Goal: Information Seeking & Learning: Learn about a topic

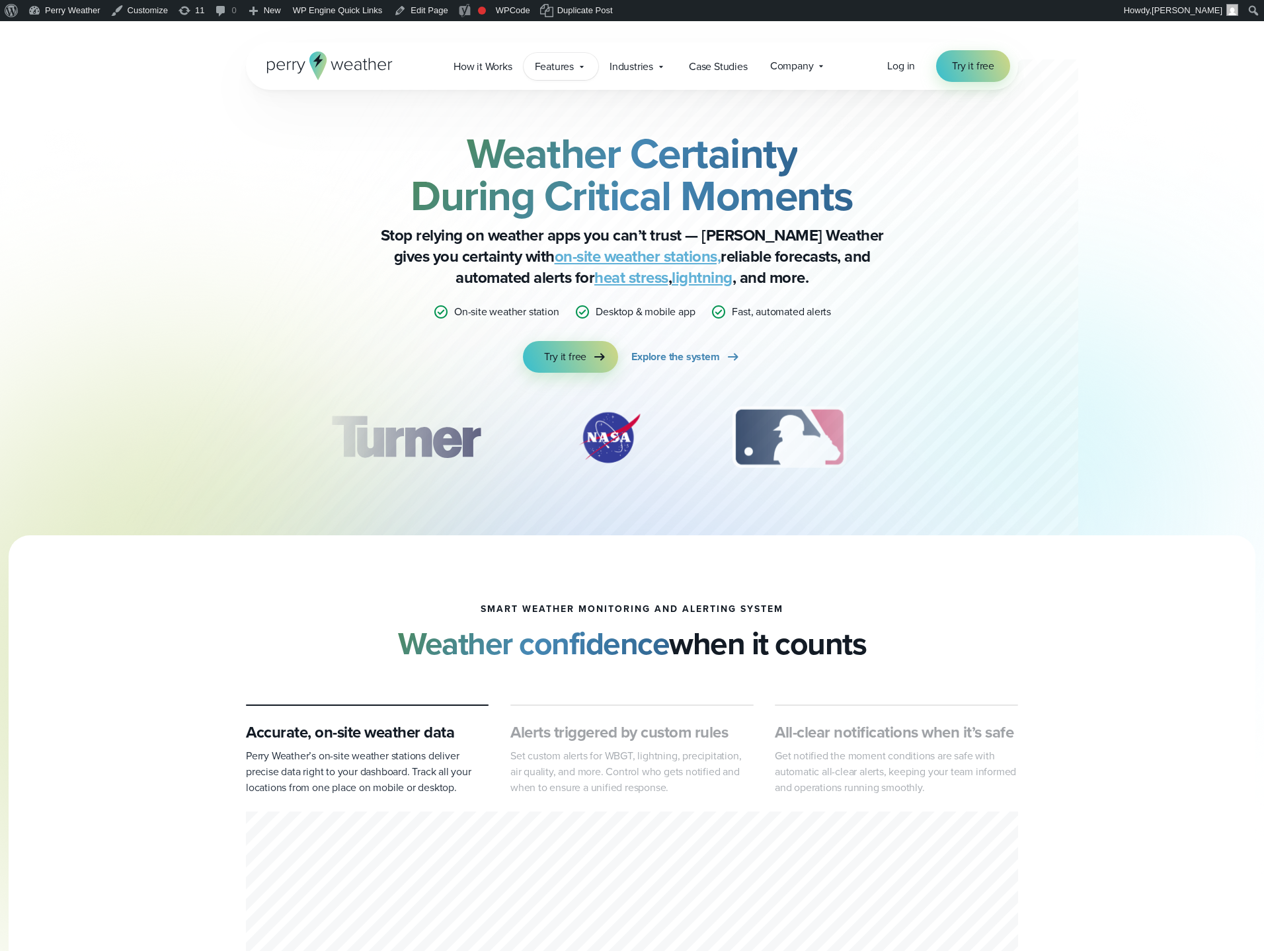
click at [572, 70] on span "Features" at bounding box center [554, 67] width 39 height 16
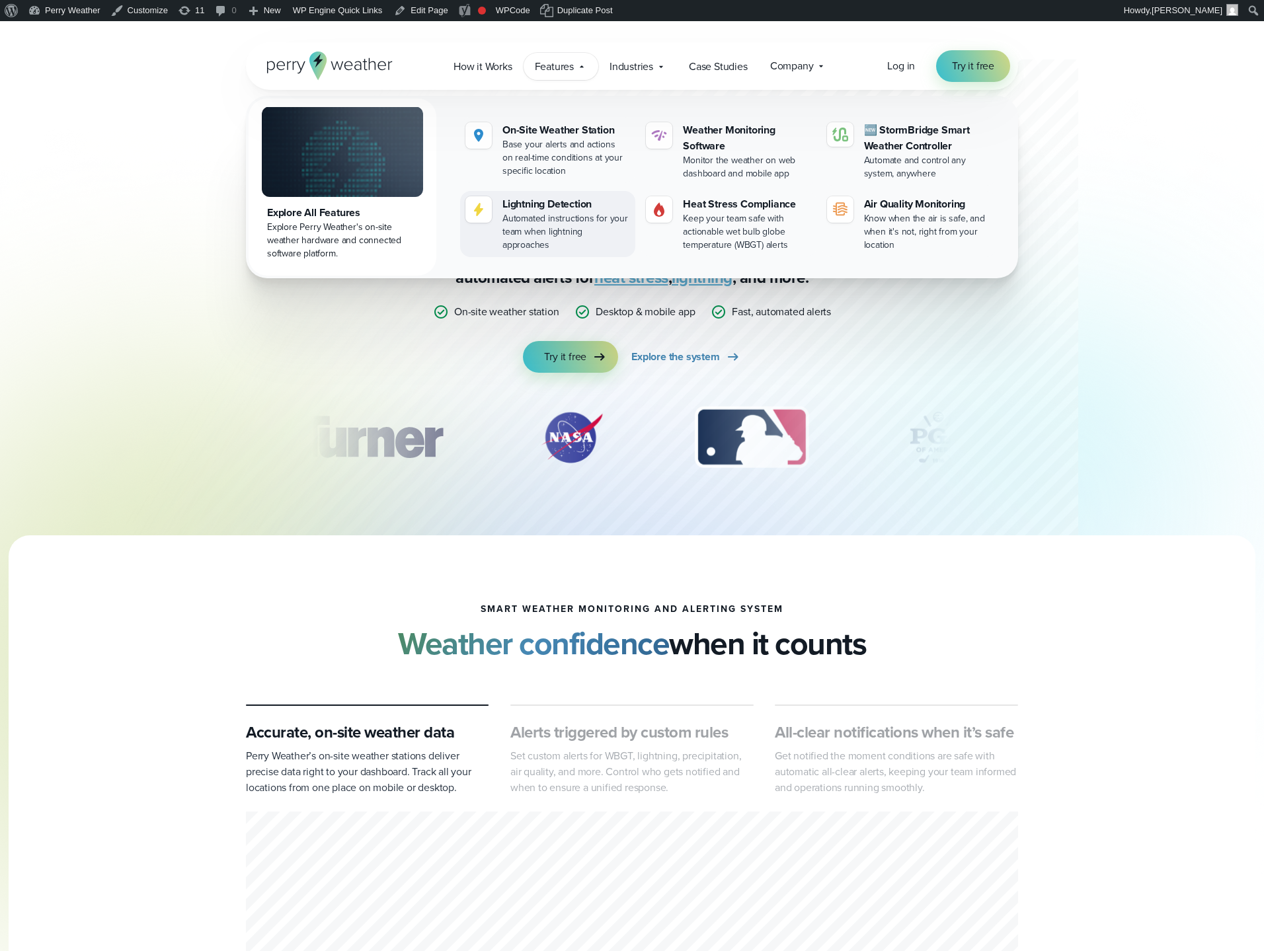
click at [564, 217] on div "Automated instructions for your team when lightning approaches" at bounding box center [566, 232] width 128 height 40
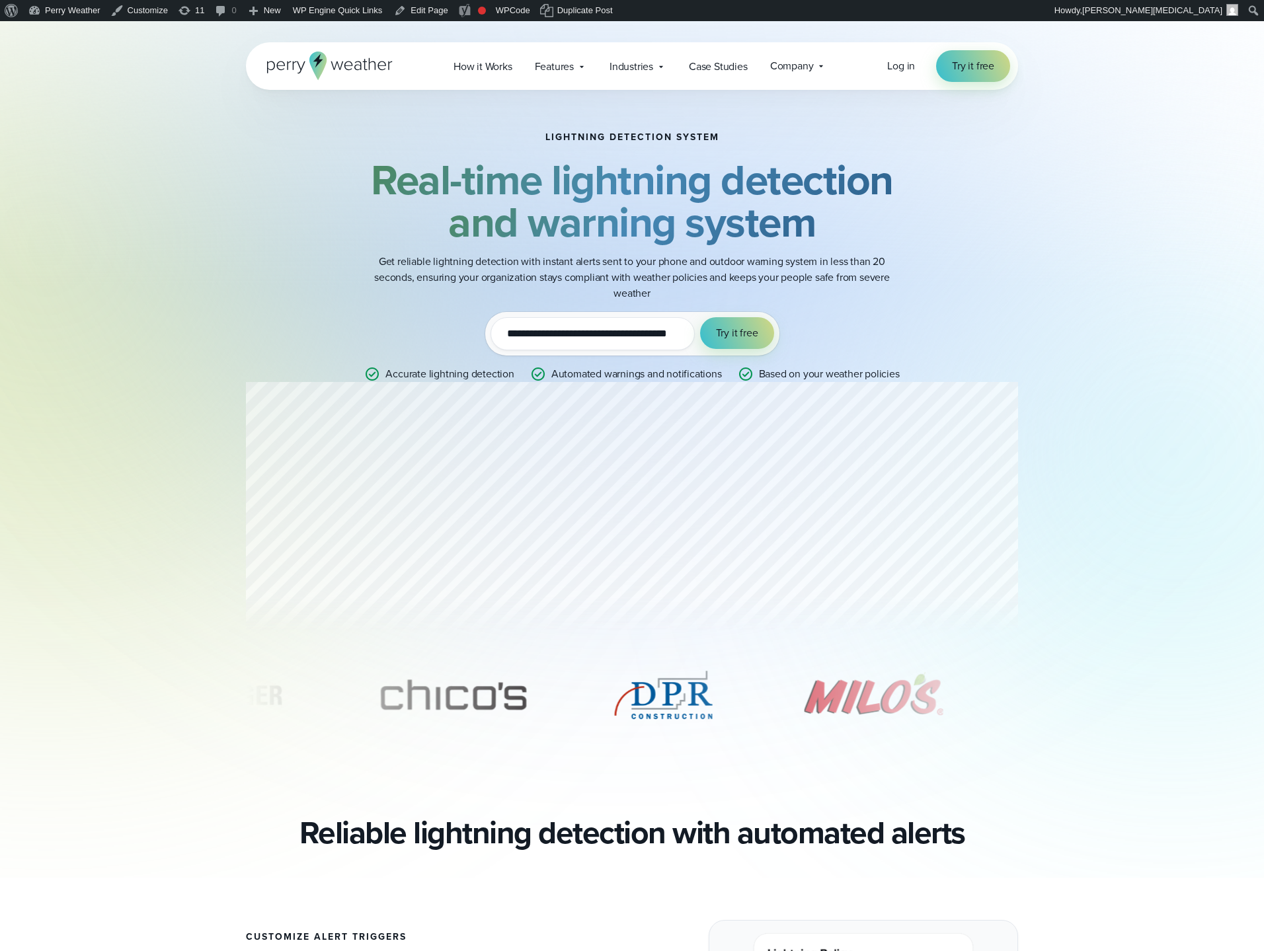
click at [648, 282] on p "Get reliable lightning detection with instant alerts sent to your phone and out…" at bounding box center [631, 278] width 529 height 48
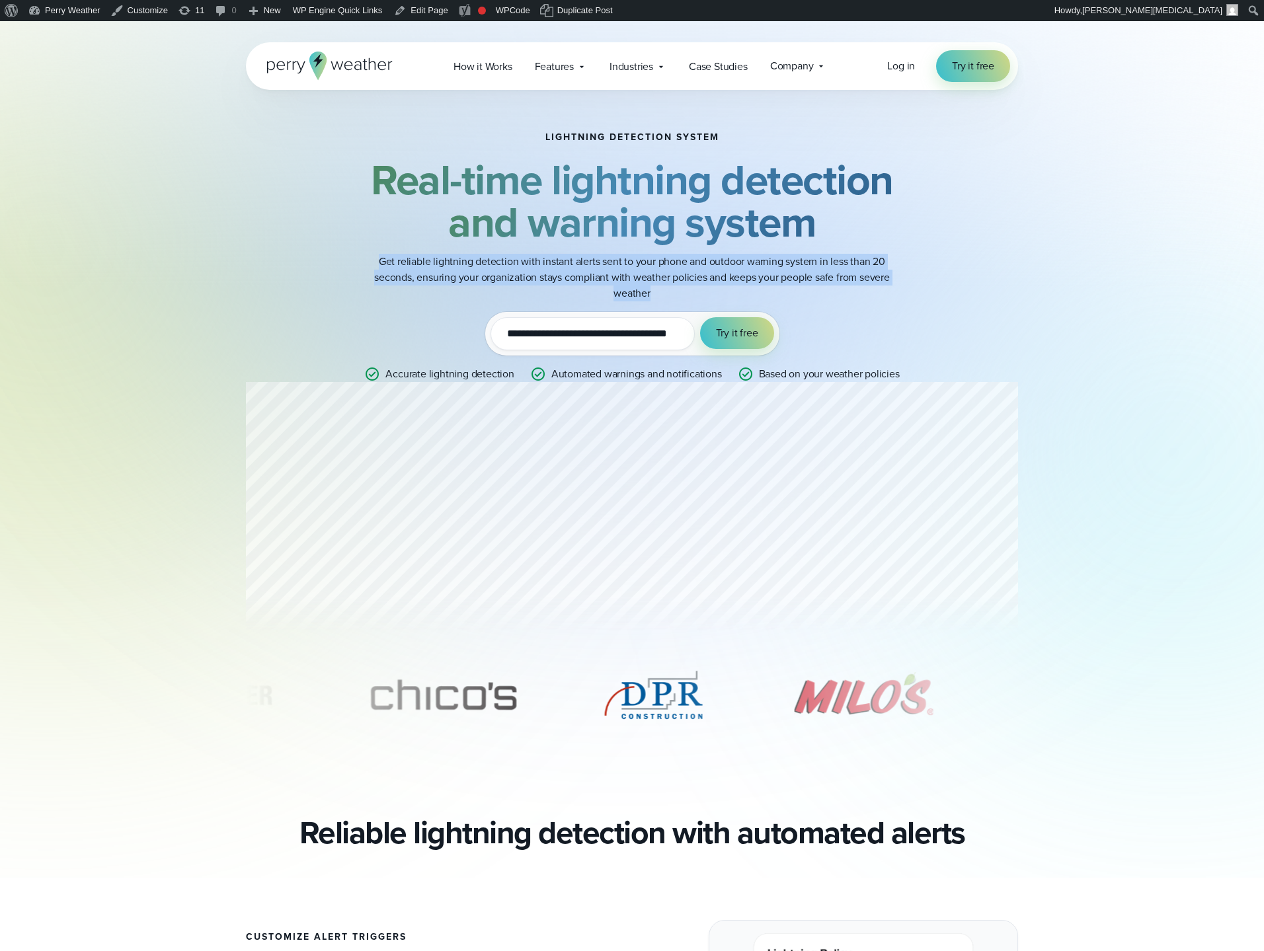
click at [648, 282] on p "Get reliable lightning detection with instant alerts sent to your phone and out…" at bounding box center [631, 278] width 529 height 48
click at [673, 274] on p "Get reliable lightning detection with instant alerts sent to your phone and out…" at bounding box center [631, 278] width 529 height 48
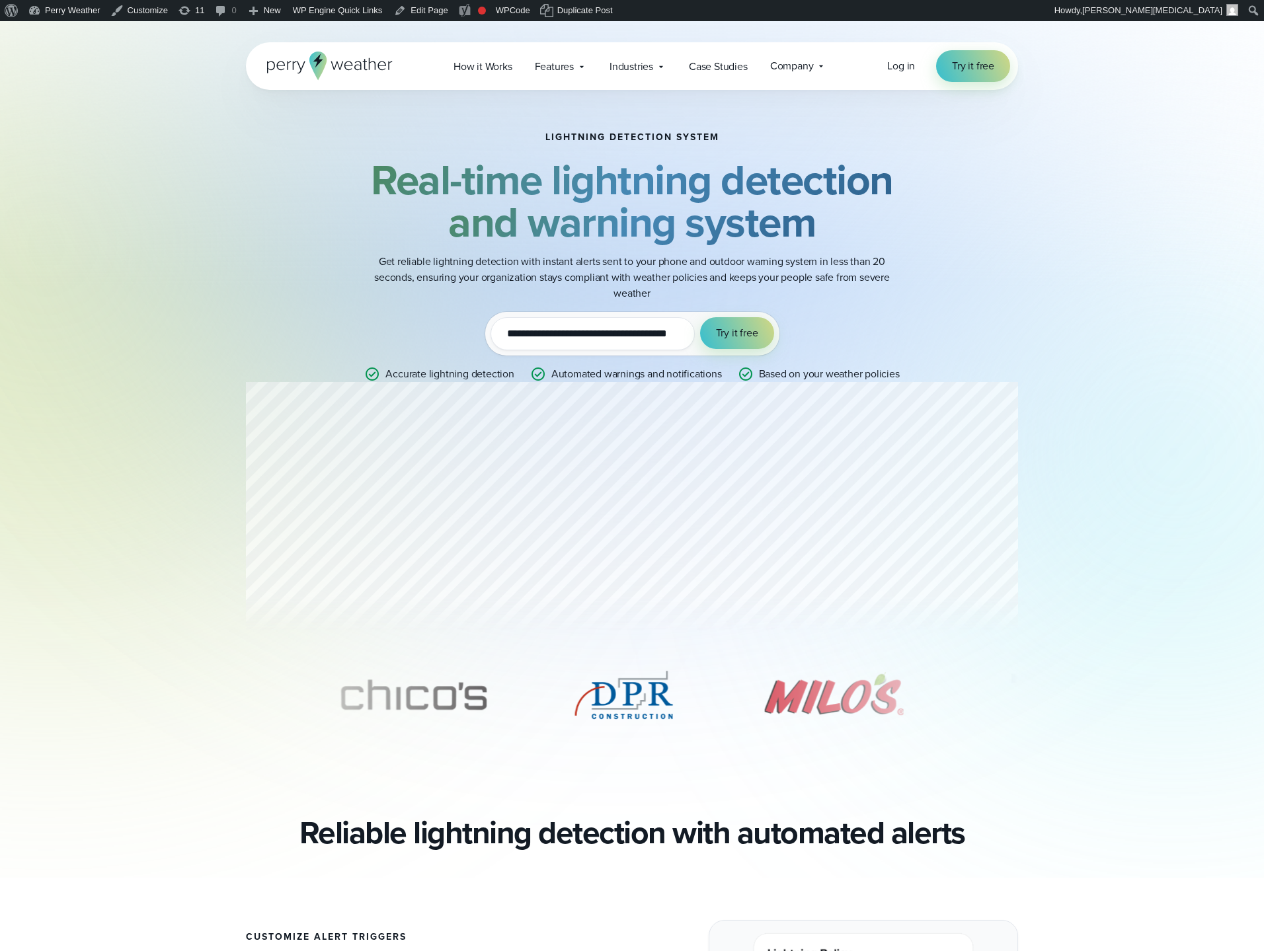
click at [664, 213] on strong "Real-time lightning detection and warning system" at bounding box center [632, 201] width 522 height 104
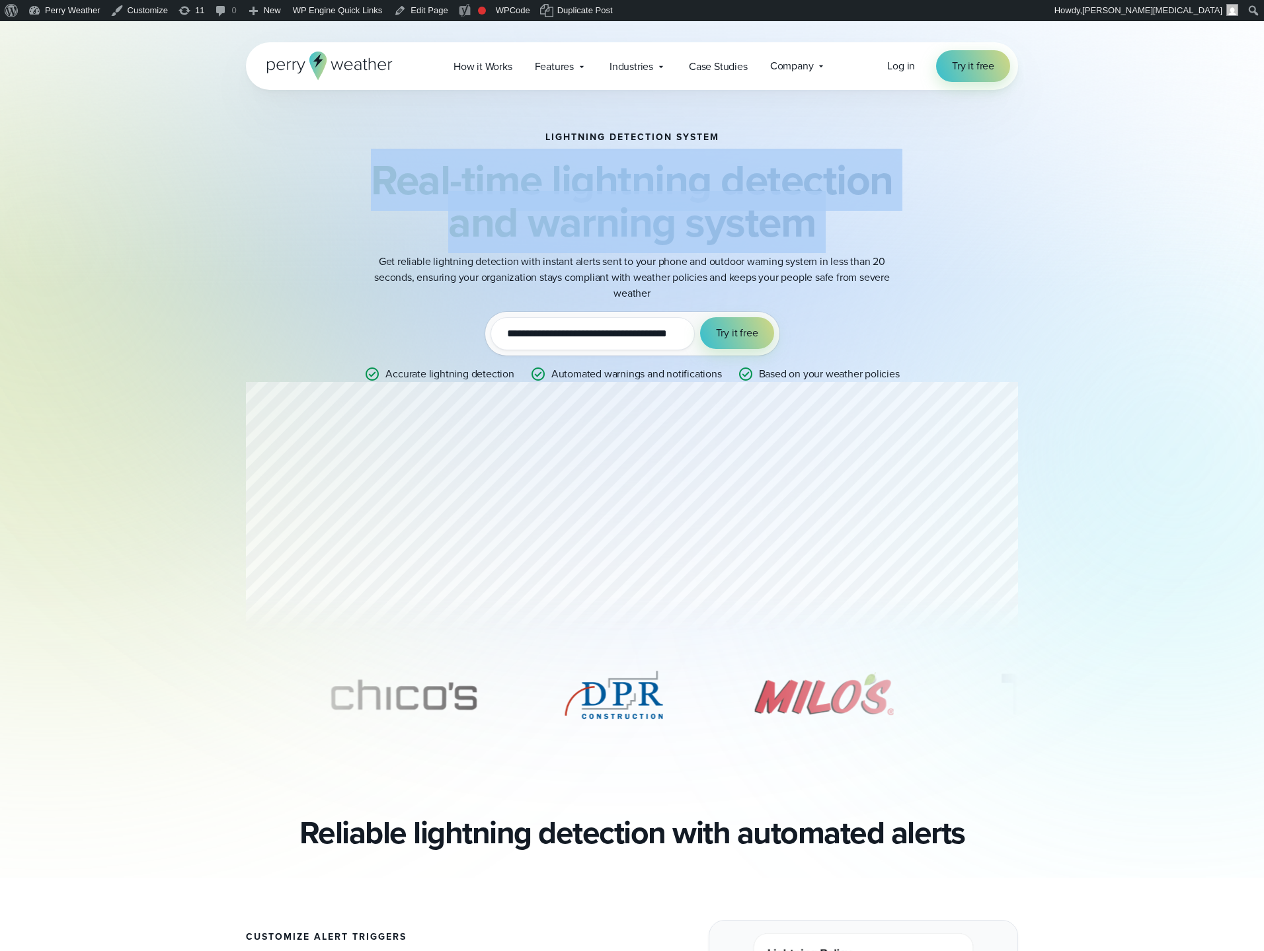
click at [664, 213] on strong "Real-time lightning detection and warning system" at bounding box center [632, 201] width 522 height 104
click at [695, 204] on strong "Real-time lightning detection and warning system" at bounding box center [632, 201] width 522 height 104
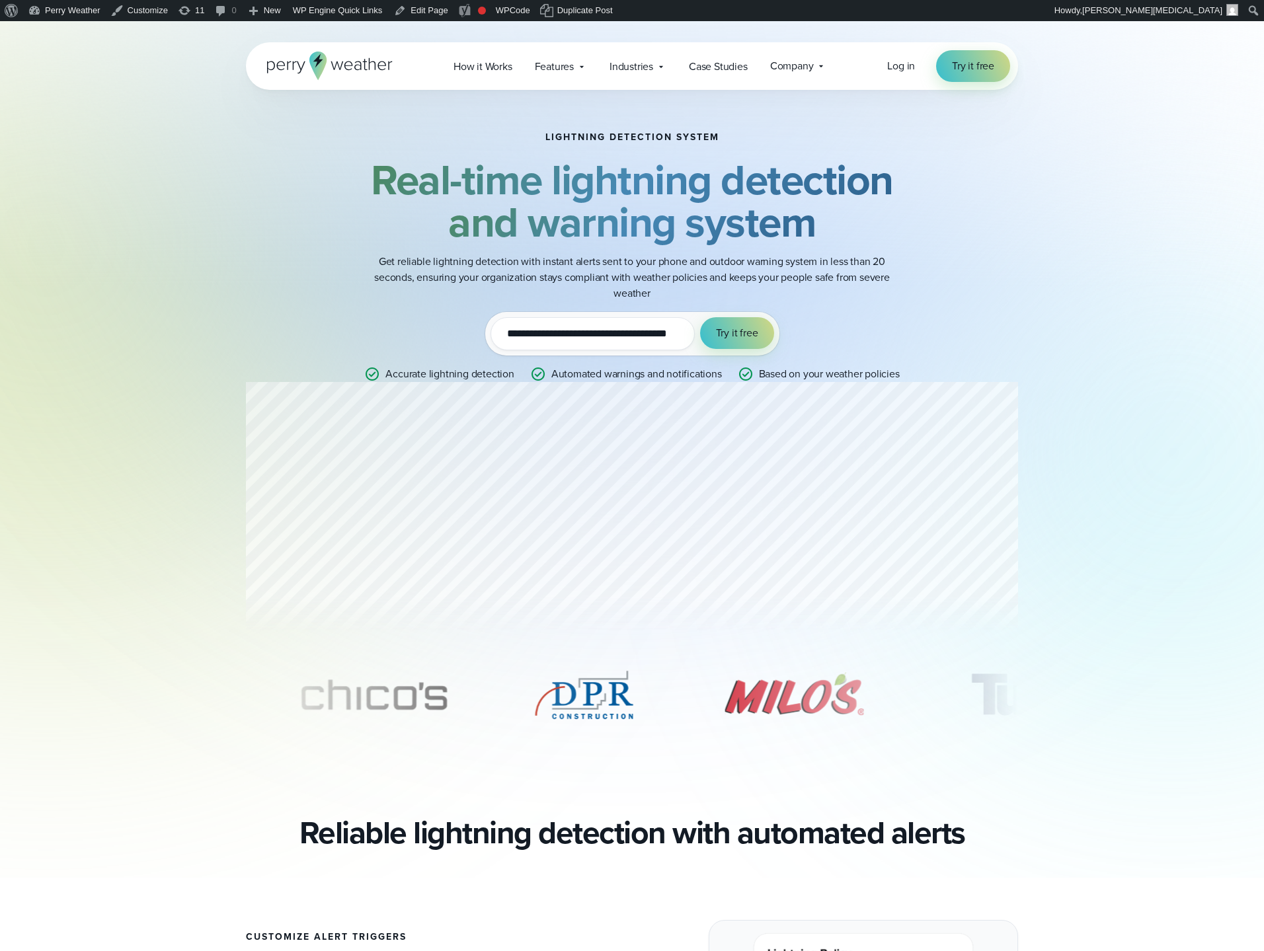
click at [605, 252] on strong "Real-time lightning detection and warning system" at bounding box center [632, 201] width 522 height 104
click at [615, 261] on p "Get reliable lightning detection with instant alerts sent to your phone and out…" at bounding box center [631, 278] width 529 height 48
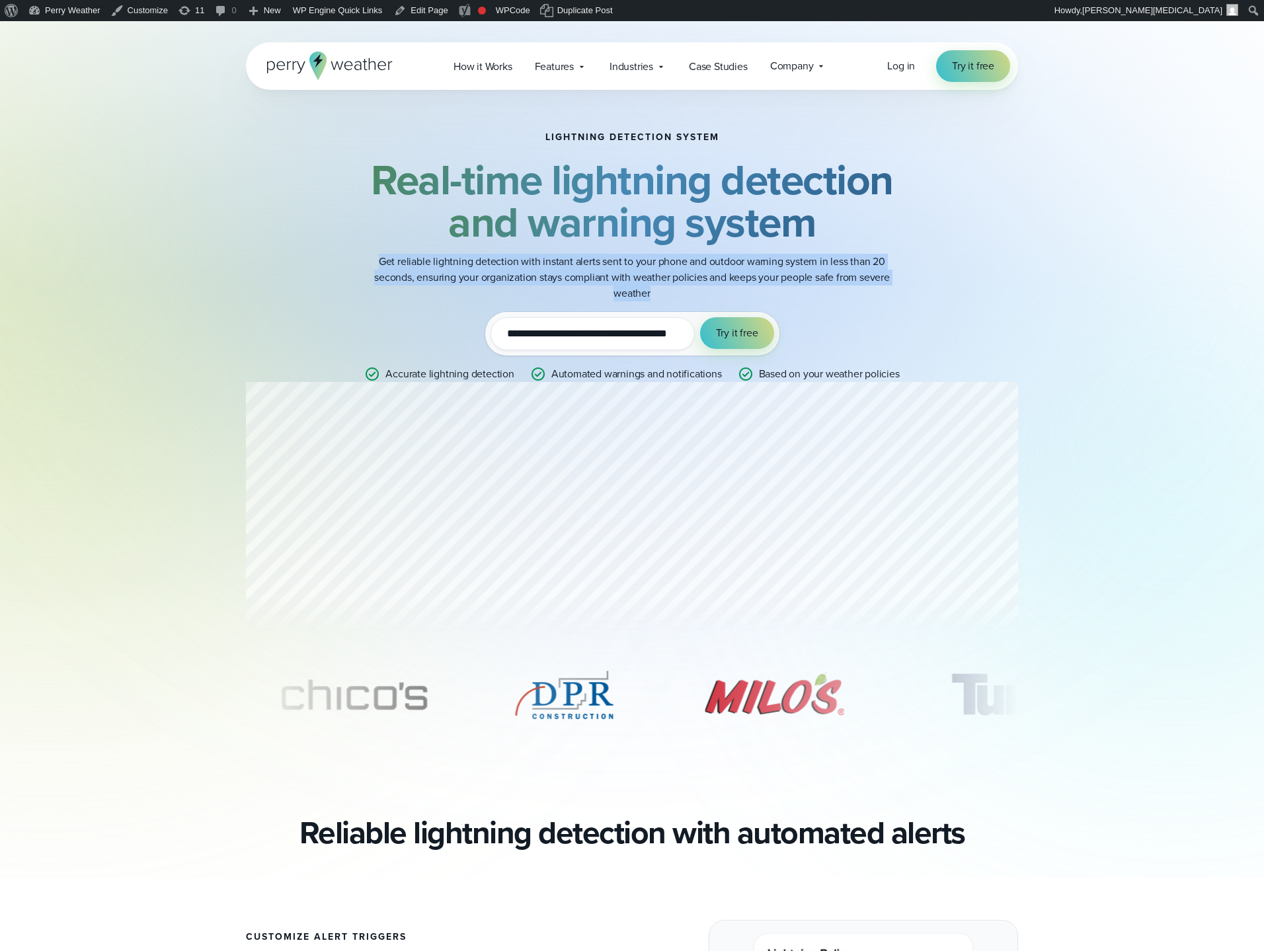
drag, startPoint x: 615, startPoint y: 261, endPoint x: 655, endPoint y: 259, distance: 40.4
click at [615, 261] on p "Get reliable lightning detection with instant alerts sent to your phone and out…" at bounding box center [631, 278] width 529 height 48
drag, startPoint x: 658, startPoint y: 259, endPoint x: 670, endPoint y: 251, distance: 14.3
click at [658, 260] on p "Get reliable lightning detection with instant alerts sent to your phone and out…" at bounding box center [631, 278] width 529 height 48
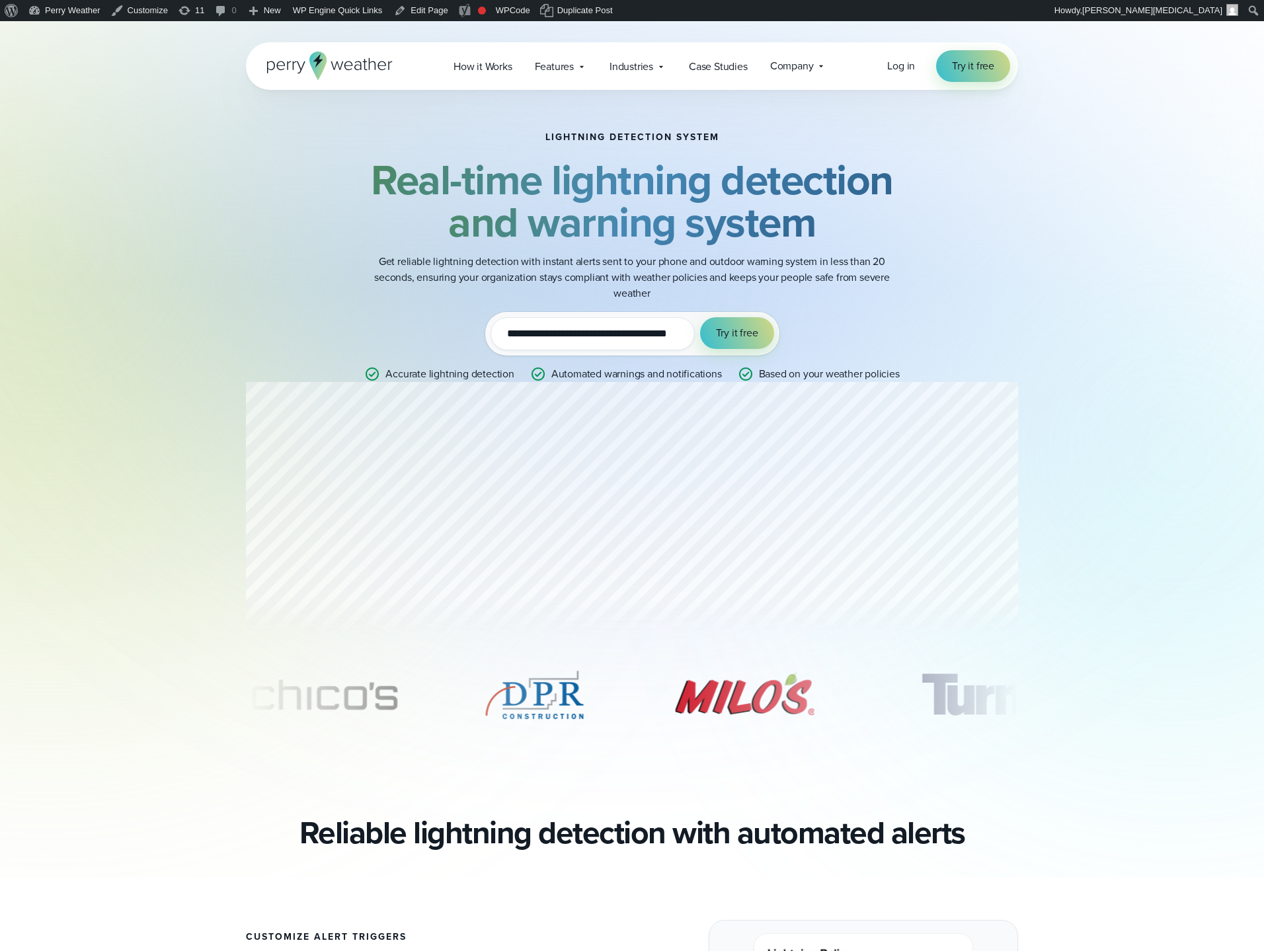
click at [667, 203] on strong "Real-time lightning detection and warning system" at bounding box center [632, 201] width 522 height 104
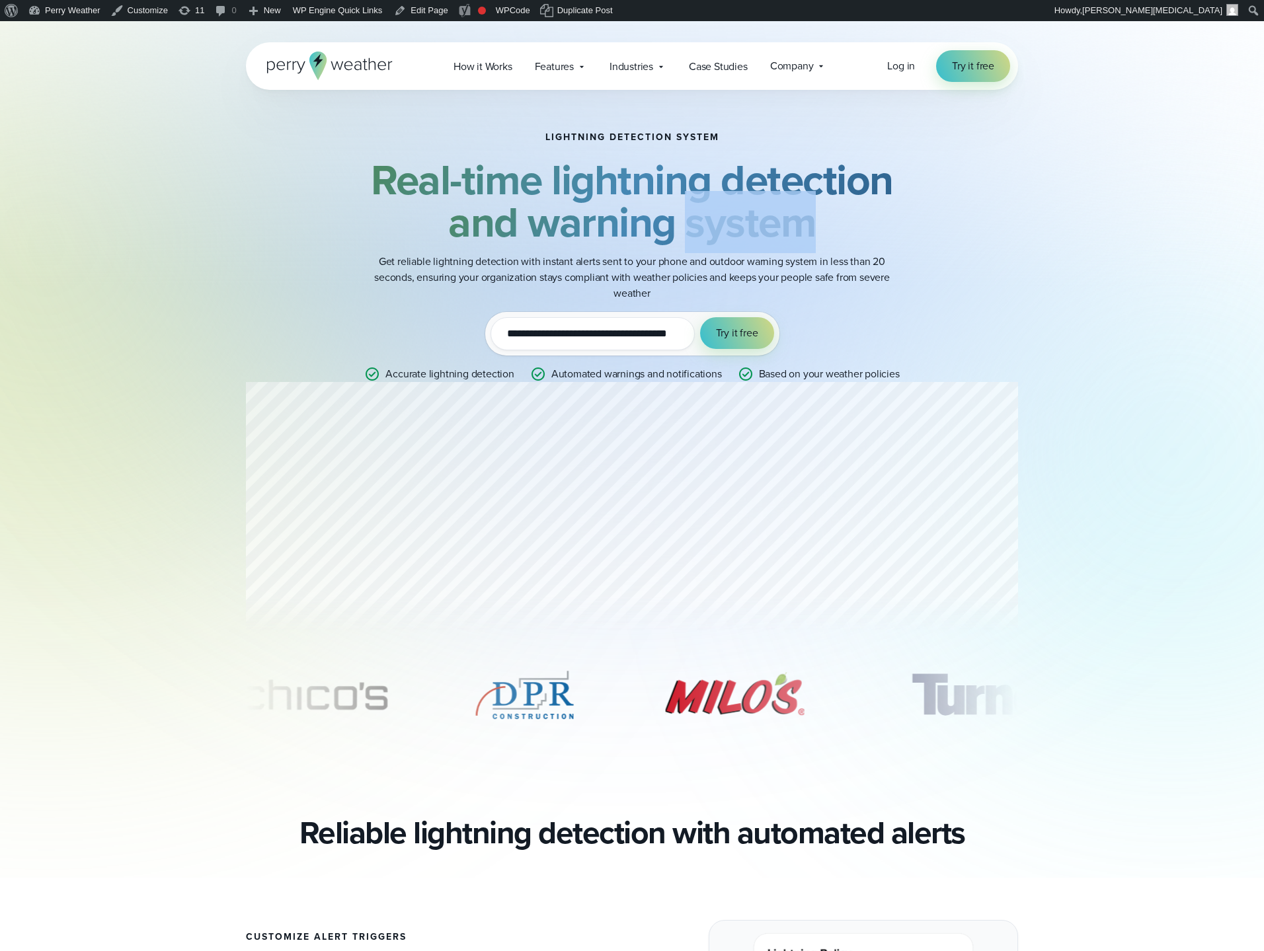
click at [667, 203] on strong "Real-time lightning detection and warning system" at bounding box center [632, 201] width 522 height 104
click at [689, 195] on strong "Real-time lightning detection and warning system" at bounding box center [632, 201] width 522 height 104
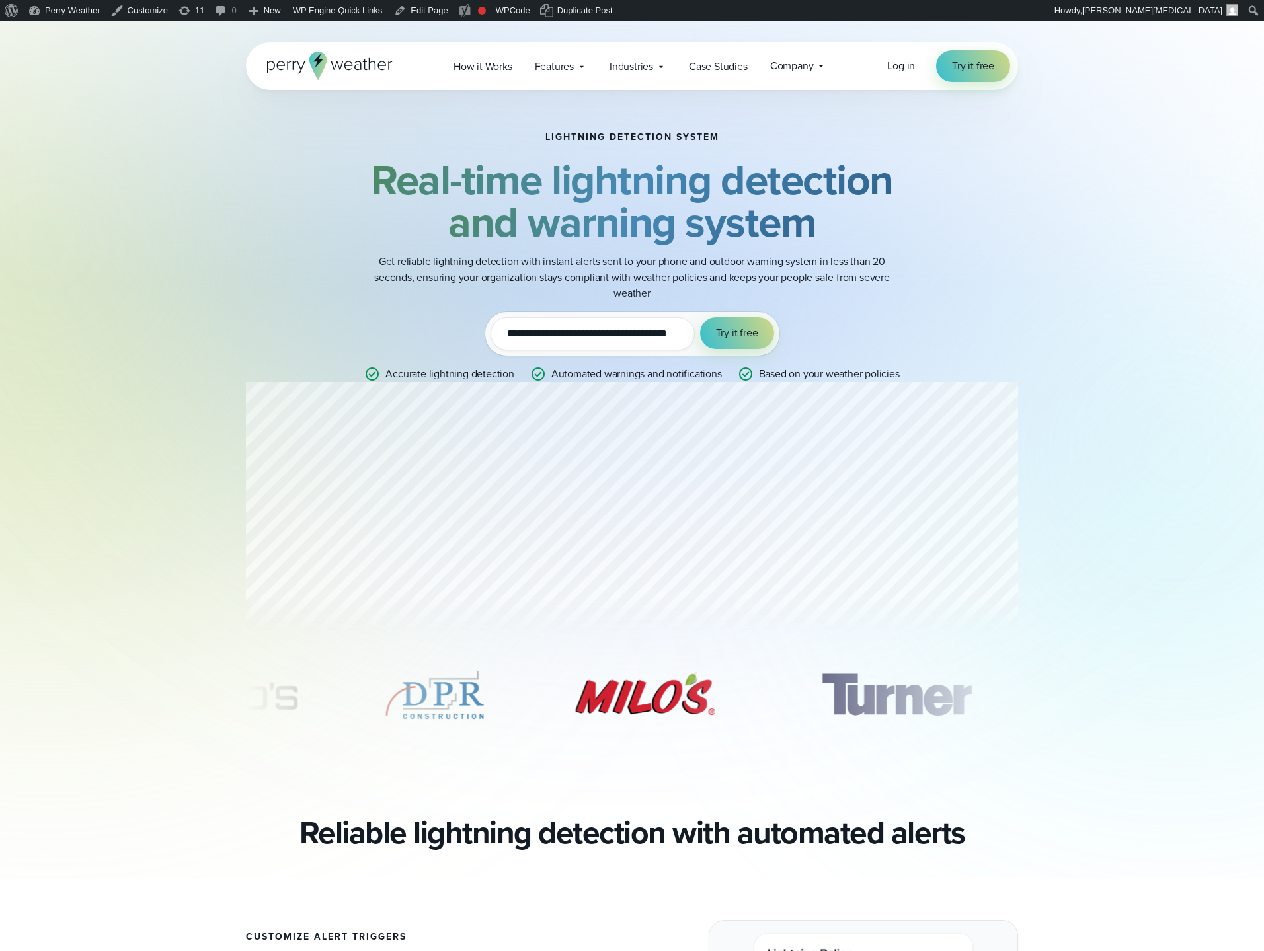
click at [677, 254] on p "Get reliable lightning detection with instant alerts sent to your phone and out…" at bounding box center [631, 278] width 529 height 48
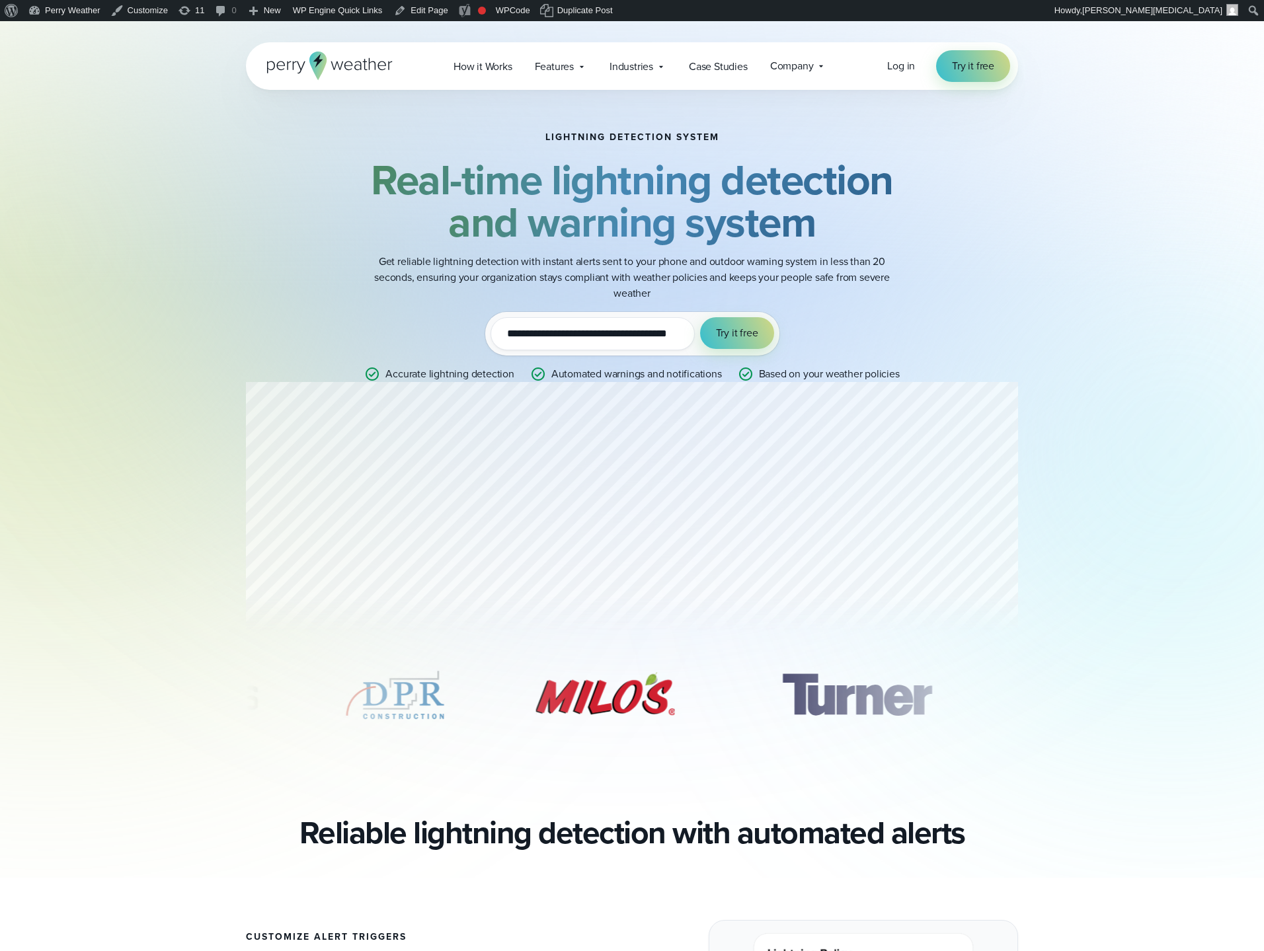
click at [686, 188] on strong "Real-time lightning detection and warning system" at bounding box center [632, 201] width 522 height 104
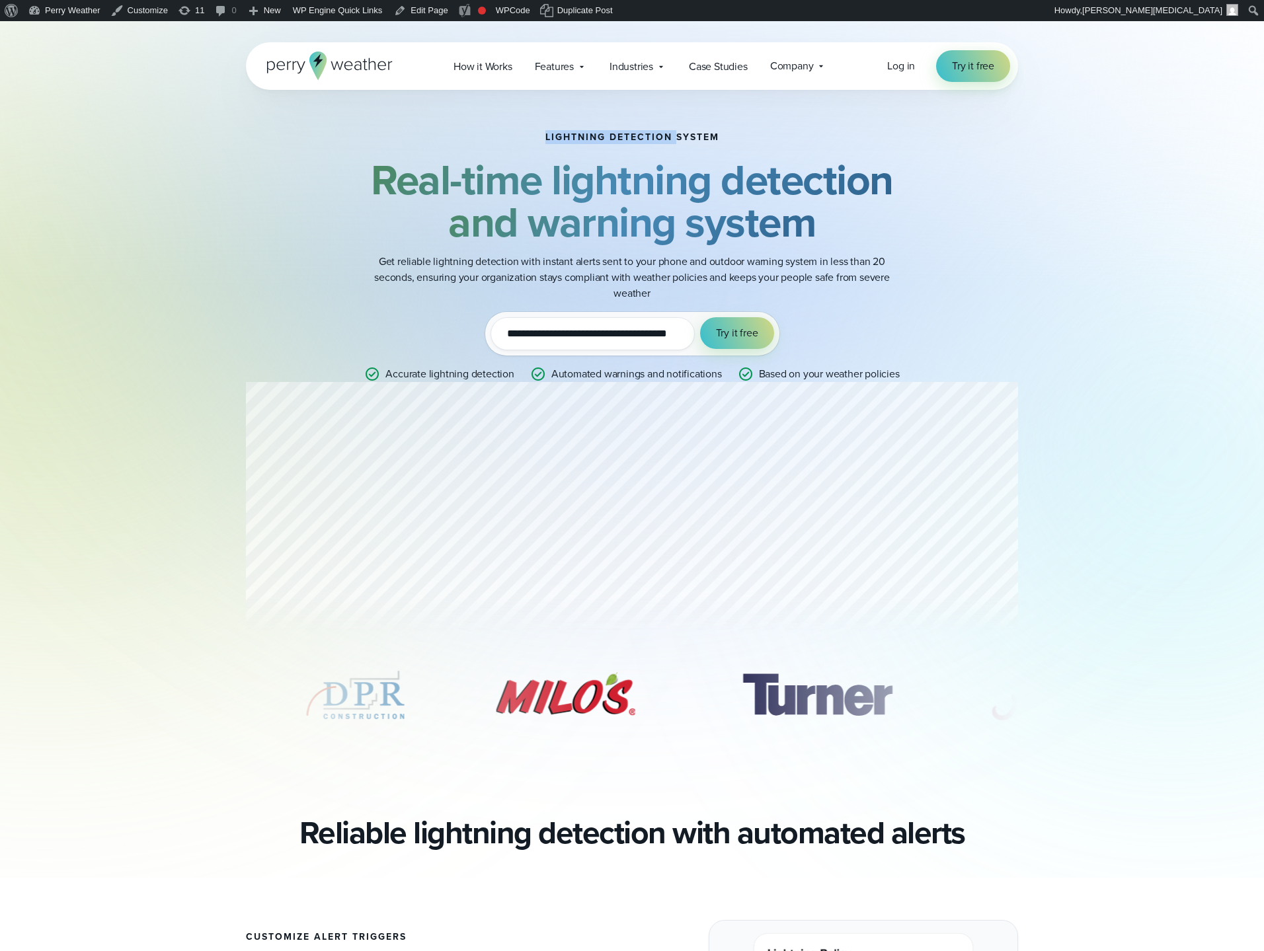
drag, startPoint x: 525, startPoint y: 135, endPoint x: 733, endPoint y: 141, distance: 208.3
click at [723, 141] on div "**********" at bounding box center [632, 257] width 640 height 250
drag, startPoint x: 733, startPoint y: 141, endPoint x: 718, endPoint y: 145, distance: 15.1
click at [733, 141] on div "**********" at bounding box center [632, 257] width 640 height 250
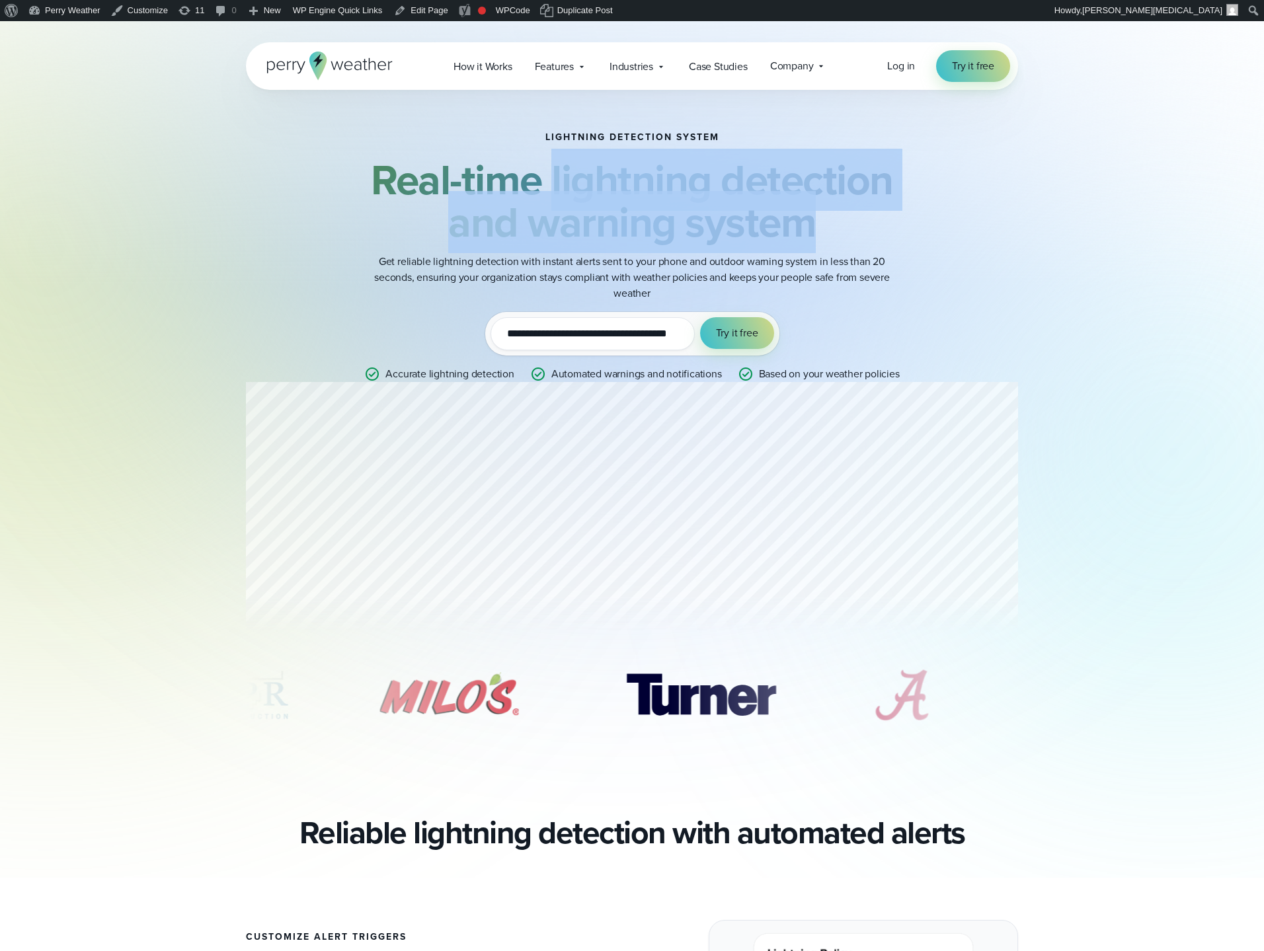
drag, startPoint x: 601, startPoint y: 167, endPoint x: 835, endPoint y: 204, distance: 237.5
click at [835, 204] on strong "Real-time lightning detection and warning system" at bounding box center [632, 201] width 522 height 104
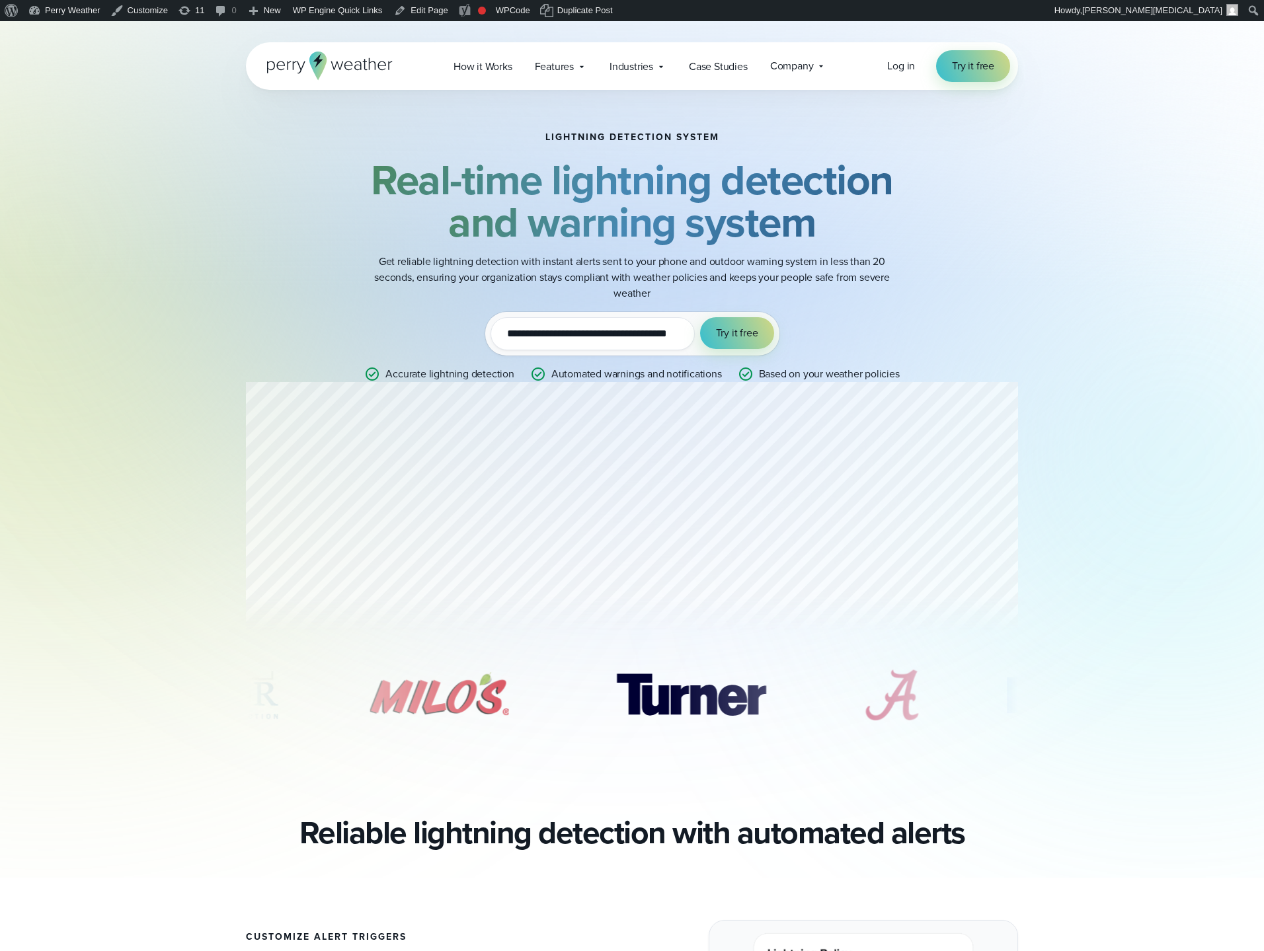
click at [773, 210] on strong "Real-time lightning detection and warning system" at bounding box center [632, 201] width 522 height 104
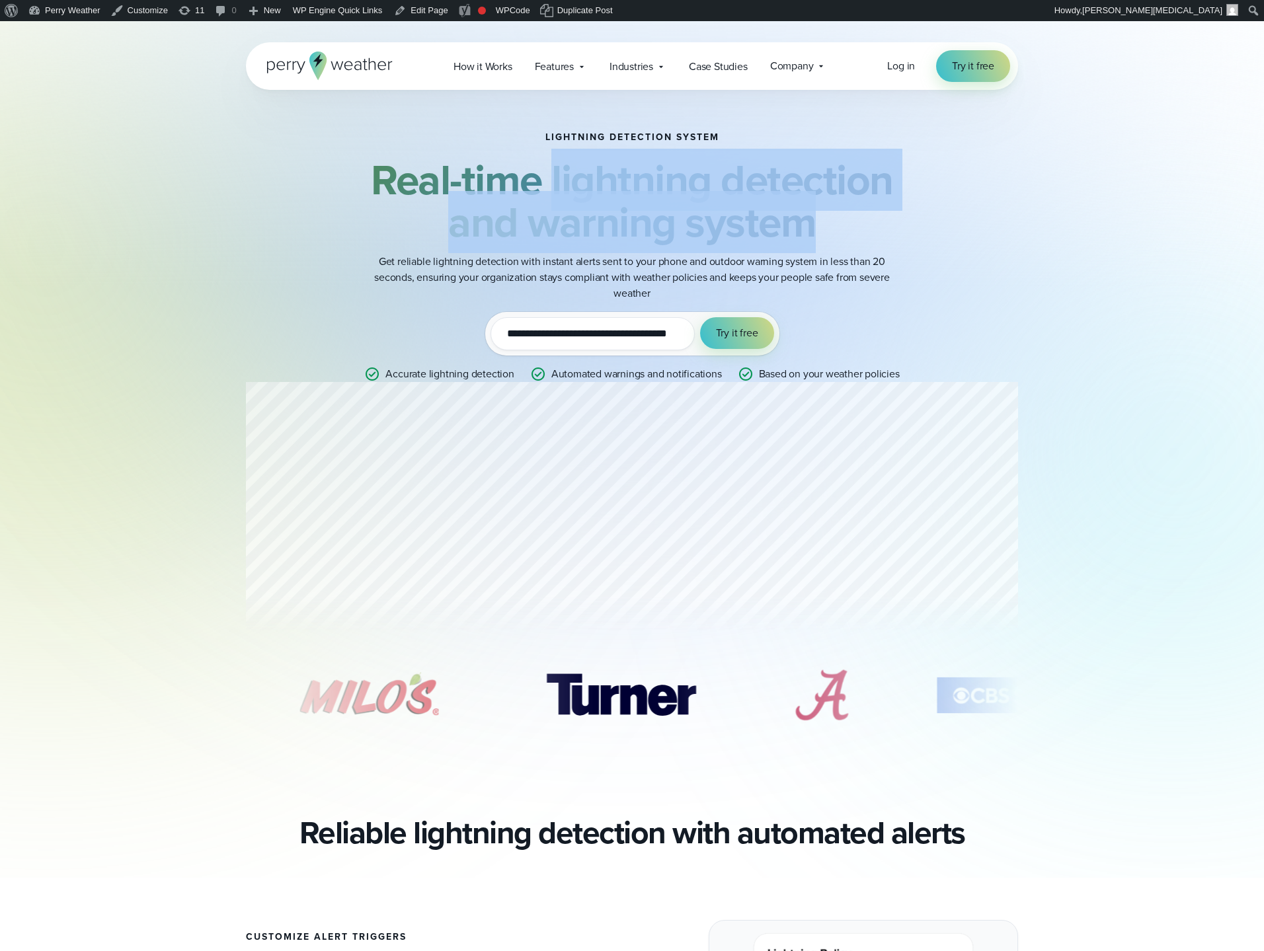
drag, startPoint x: 510, startPoint y: 179, endPoint x: 803, endPoint y: 227, distance: 297.4
click at [803, 227] on h2 "Real-time lightning detection and warning system" at bounding box center [632, 201] width 640 height 85
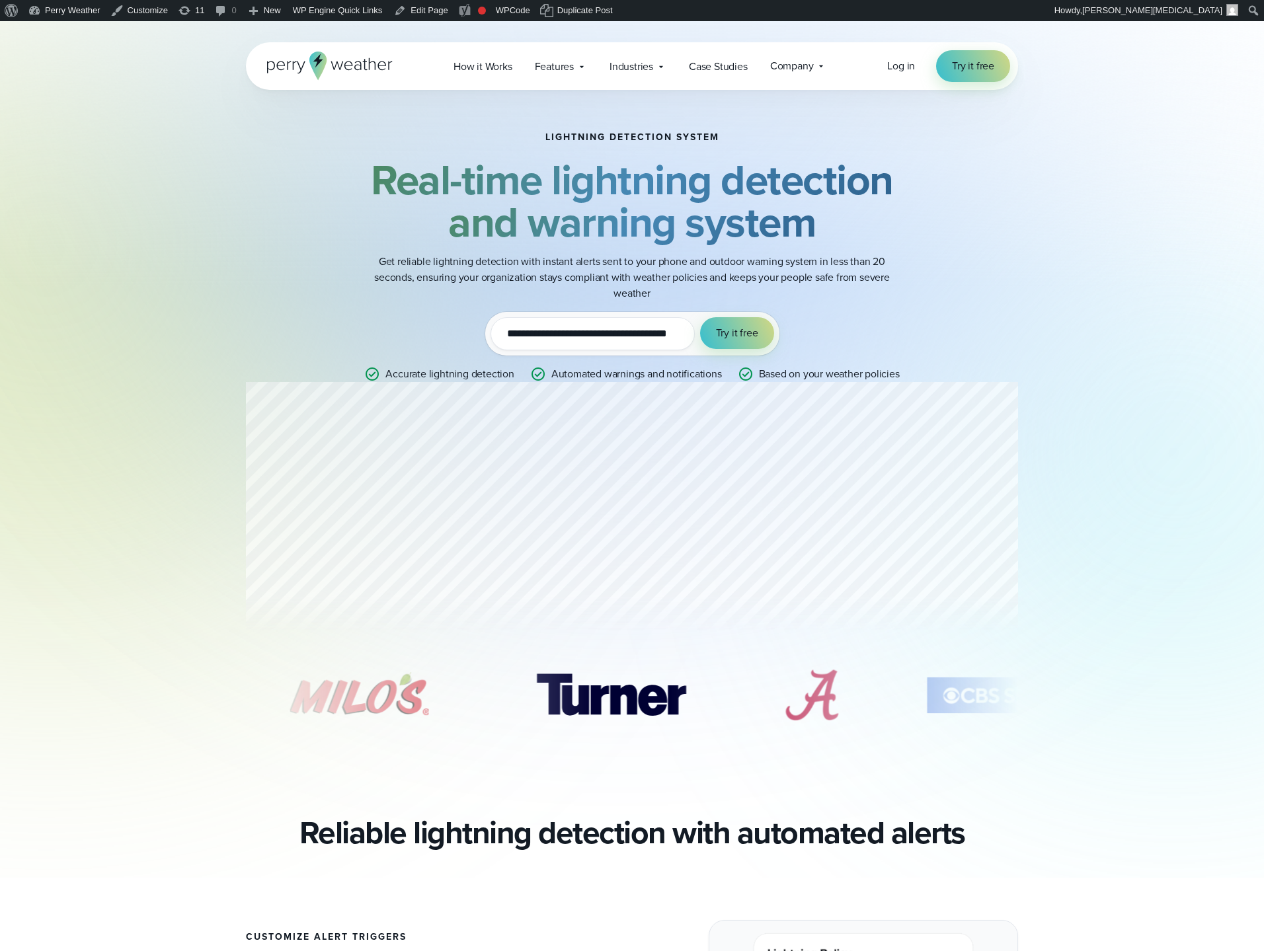
click at [717, 213] on strong "Real-time lightning detection and warning system" at bounding box center [632, 201] width 522 height 104
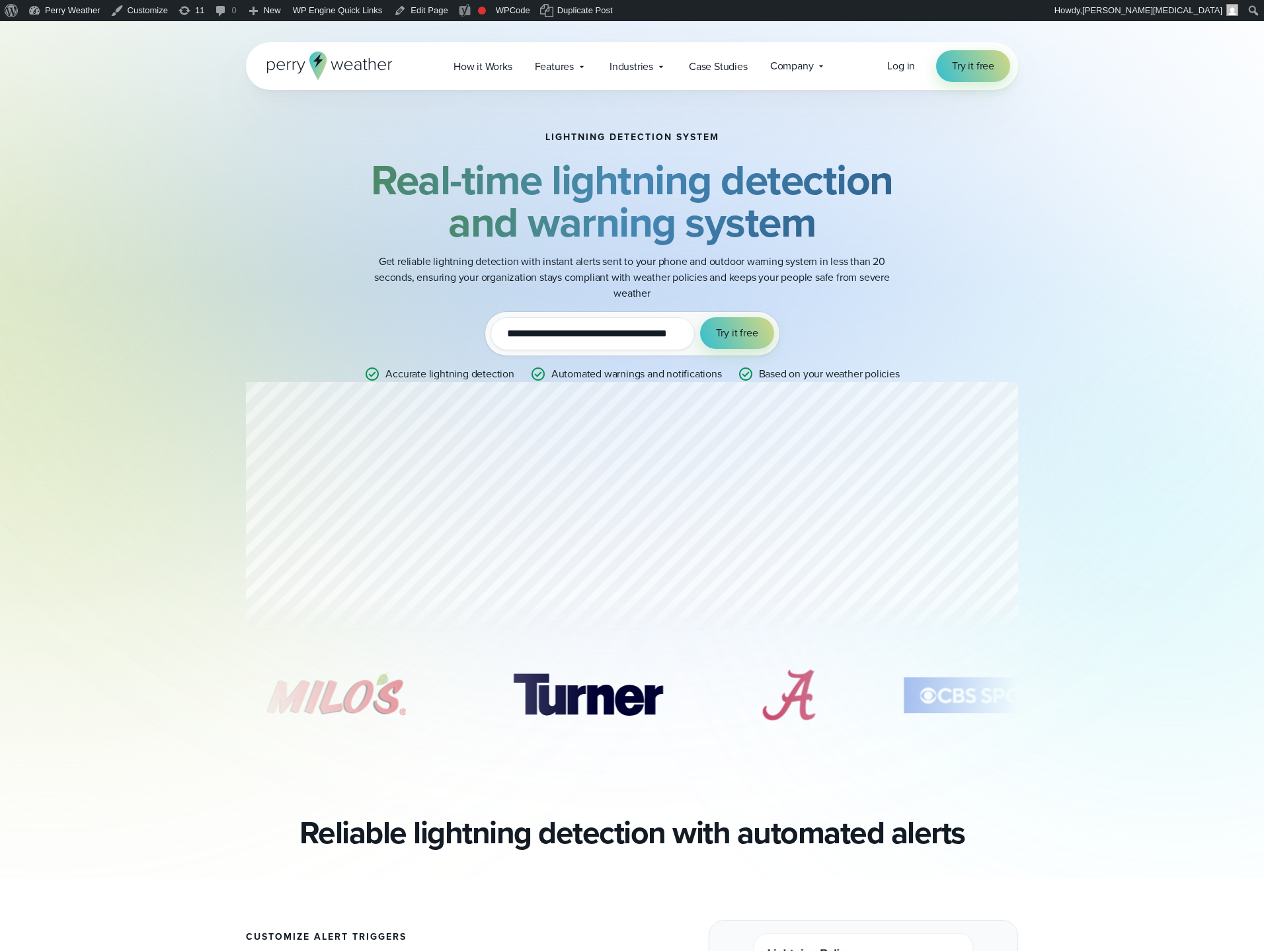
drag, startPoint x: 404, startPoint y: 254, endPoint x: 786, endPoint y: 285, distance: 382.6
click at [786, 285] on p "Get reliable lightning detection with instant alerts sent to your phone and out…" at bounding box center [631, 278] width 529 height 48
click at [652, 271] on p "Get reliable lightning detection with instant alerts sent to your phone and out…" at bounding box center [631, 278] width 529 height 48
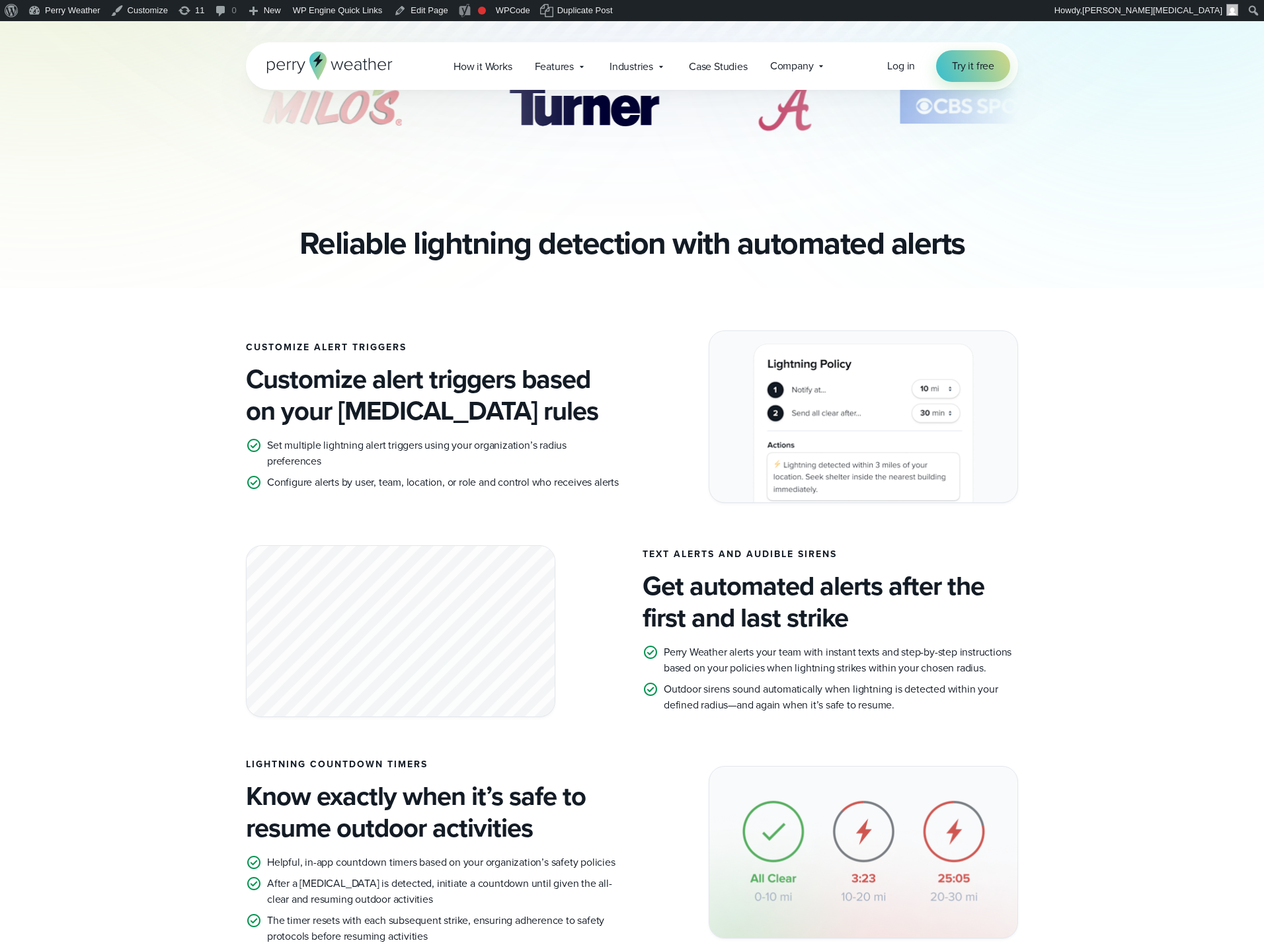
click at [585, 253] on h2 "Reliable lightning detection with automated alerts" at bounding box center [632, 243] width 666 height 37
click at [585, 252] on h2 "Reliable lightning detection with automated alerts" at bounding box center [632, 243] width 666 height 37
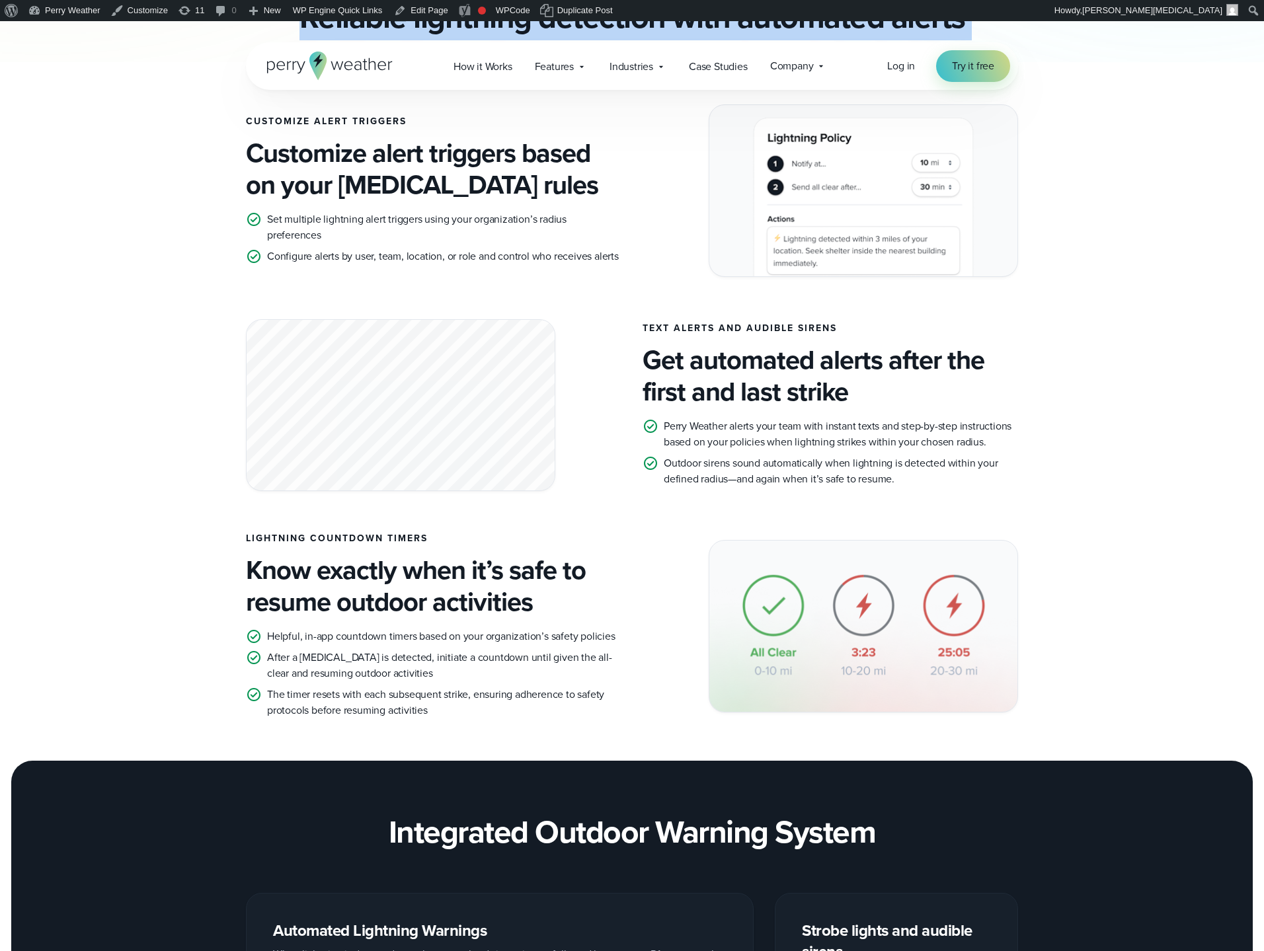
click at [703, 323] on div "TEXT ALERTS AND AUDIBLE SIRENS Get automated alerts after the first and last st…" at bounding box center [829, 405] width 375 height 164
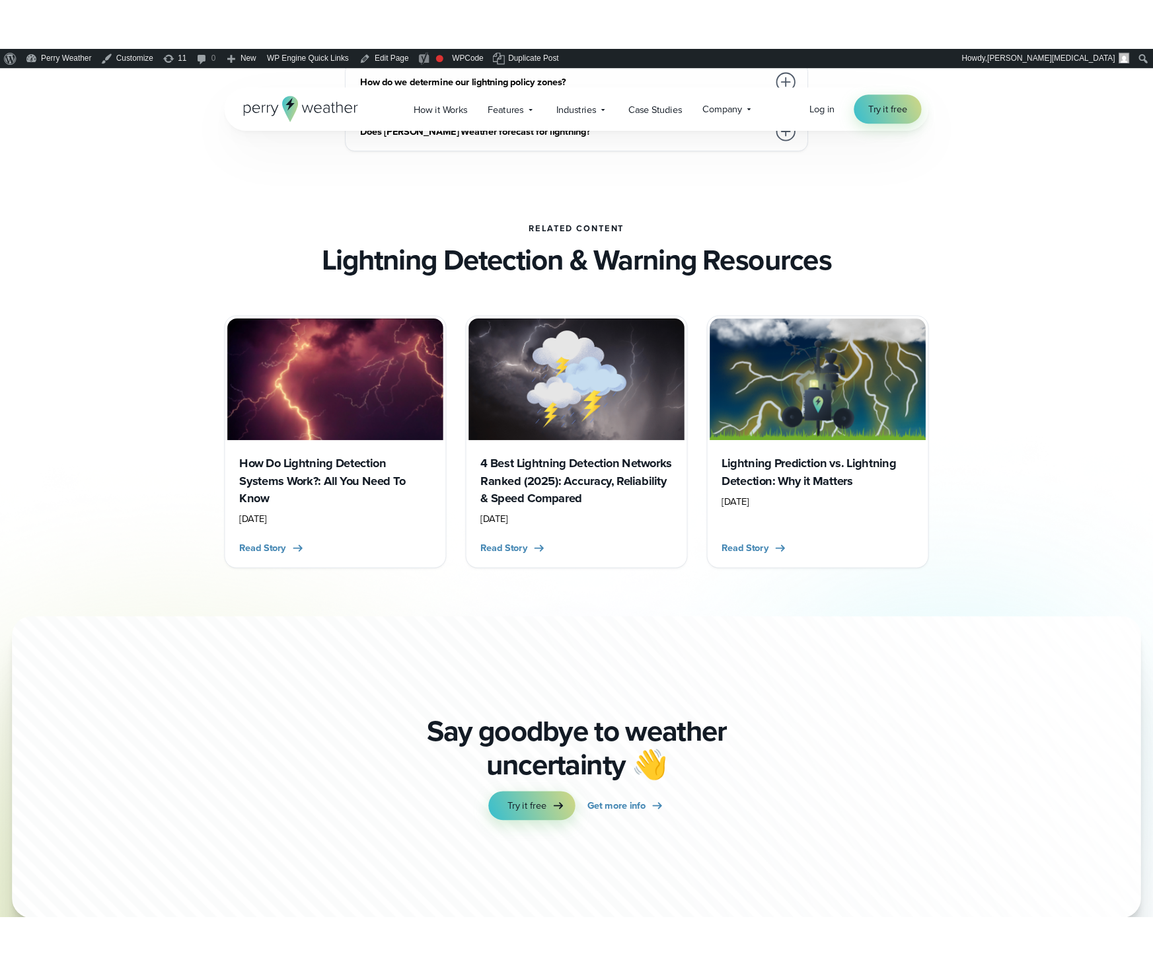
scroll to position [2534, 0]
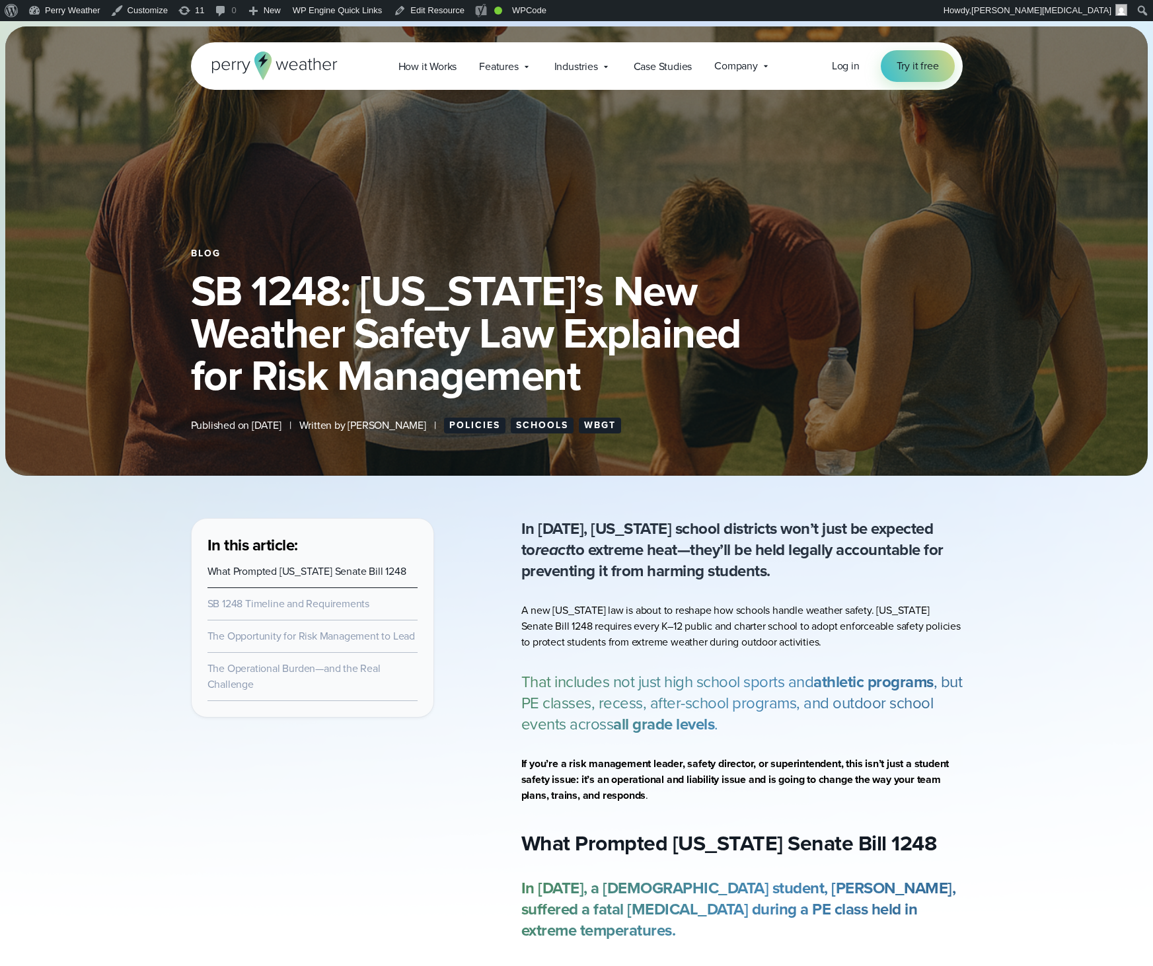
click at [582, 316] on h1 "SB 1248: California’s New Weather Safety Law Explained for Risk Management" at bounding box center [577, 333] width 772 height 127
click at [551, 342] on h1 "SB 1248: California’s New Weather Safety Law Explained for Risk Management" at bounding box center [577, 333] width 772 height 127
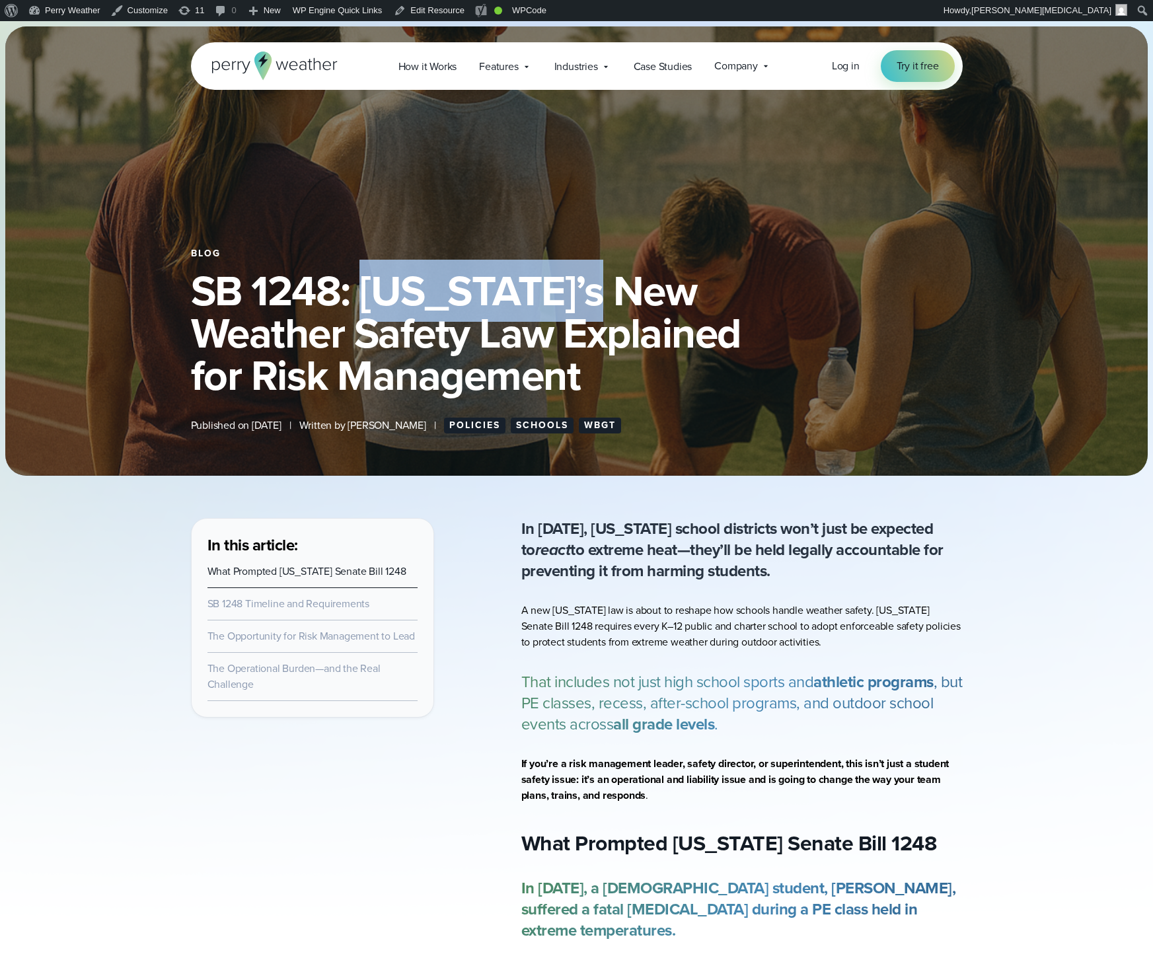
click at [551, 342] on h1 "SB 1248: California’s New Weather Safety Law Explained for Risk Management" at bounding box center [577, 333] width 772 height 127
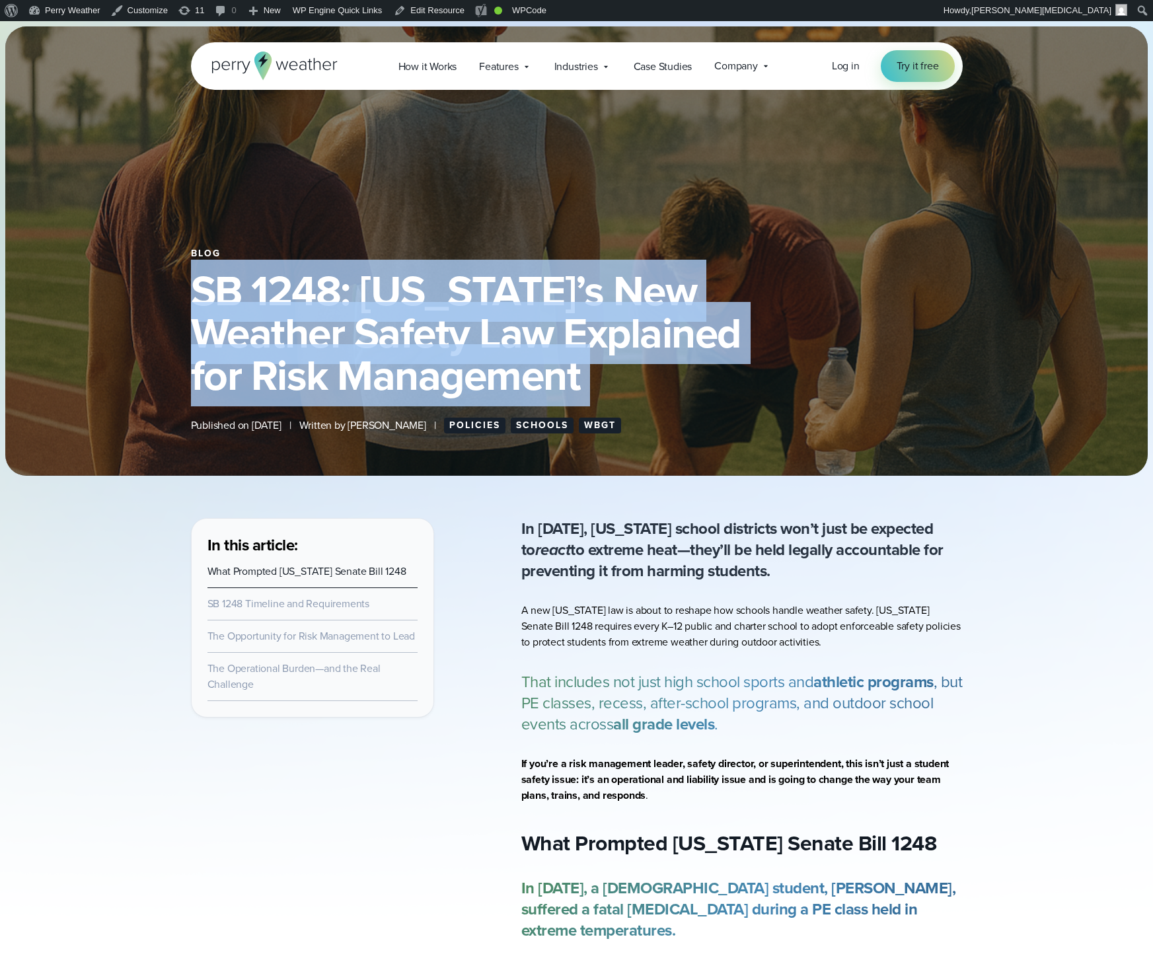
drag, startPoint x: 551, startPoint y: 342, endPoint x: 560, endPoint y: 341, distance: 9.3
click at [560, 341] on h1 "SB 1248: California’s New Weather Safety Law Explained for Risk Management" at bounding box center [577, 333] width 772 height 127
click at [623, 340] on h1 "SB 1248: California’s New Weather Safety Law Explained for Risk Management" at bounding box center [577, 333] width 772 height 127
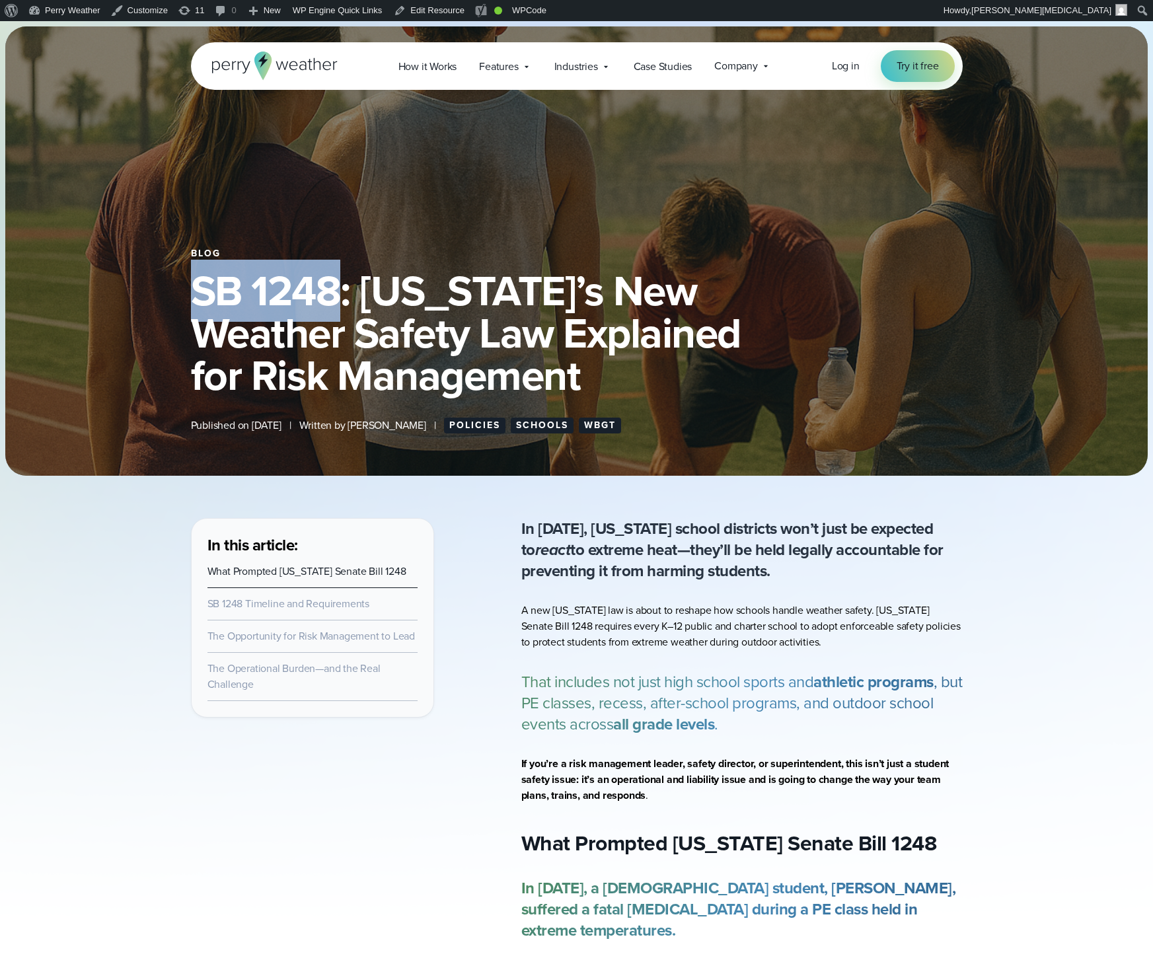
drag, startPoint x: 181, startPoint y: 336, endPoint x: 342, endPoint y: 334, distance: 160.6
click at [342, 334] on div "Blog SB 1248: California’s New Weather Safety Law Explained for Risk Management…" at bounding box center [577, 336] width 952 height 196
copy h1 "SB 1248"
